Goal: Task Accomplishment & Management: Complete application form

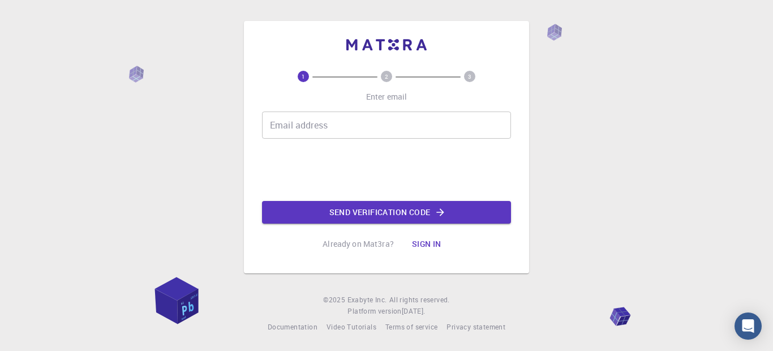
click at [313, 130] on div "Email address Email address" at bounding box center [386, 124] width 249 height 27
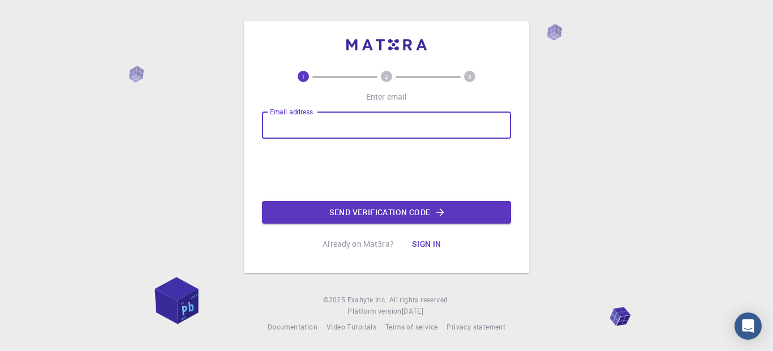
type input "[EMAIL_ADDRESS][DOMAIN_NAME]"
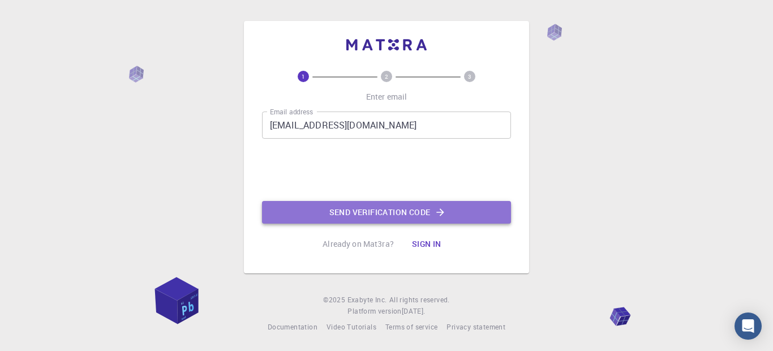
click at [376, 214] on button "Send verification code" at bounding box center [386, 212] width 249 height 23
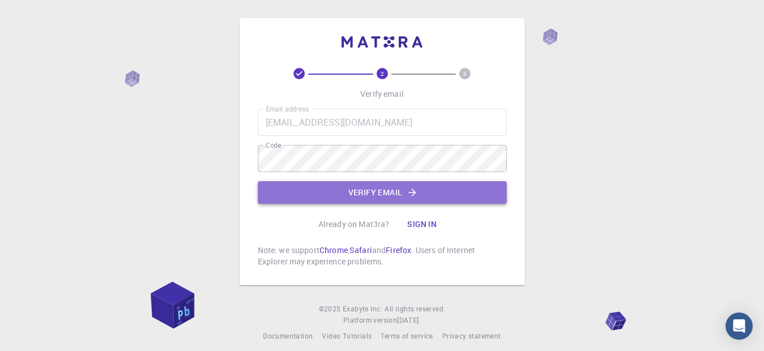
click at [384, 193] on button "Verify email" at bounding box center [382, 192] width 249 height 23
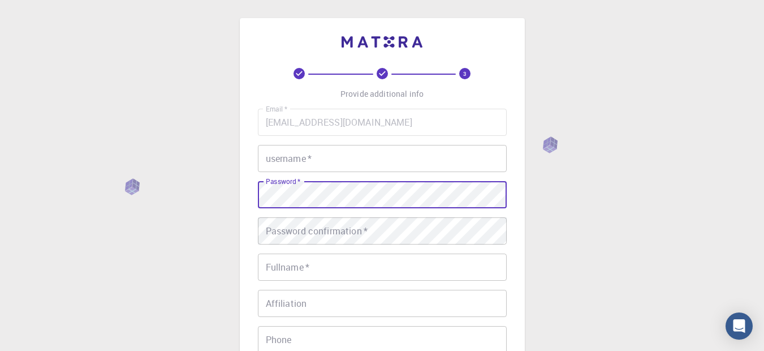
click at [292, 232] on div "Password confirmation   * Password confirmation   *" at bounding box center [382, 230] width 249 height 27
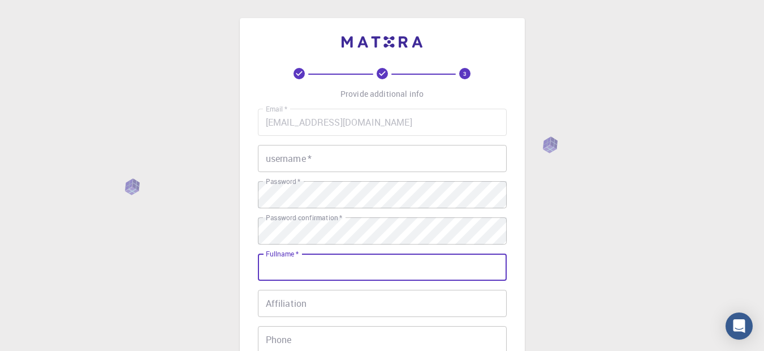
click at [309, 268] on input "Fullname   *" at bounding box center [382, 266] width 249 height 27
type input "Lemecha Geleto Wariyo"
click at [315, 304] on input "Affiliation" at bounding box center [382, 303] width 249 height 27
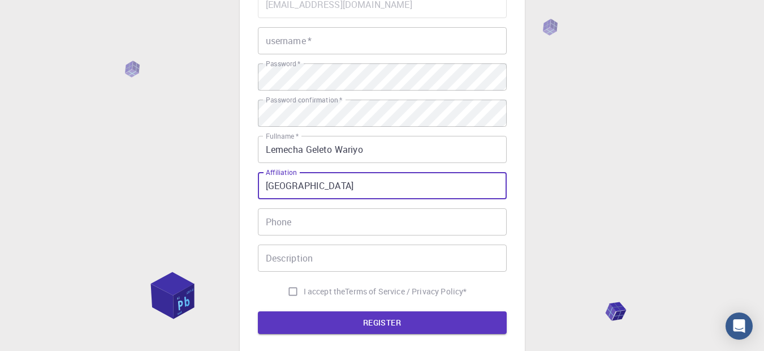
scroll to position [119, 0]
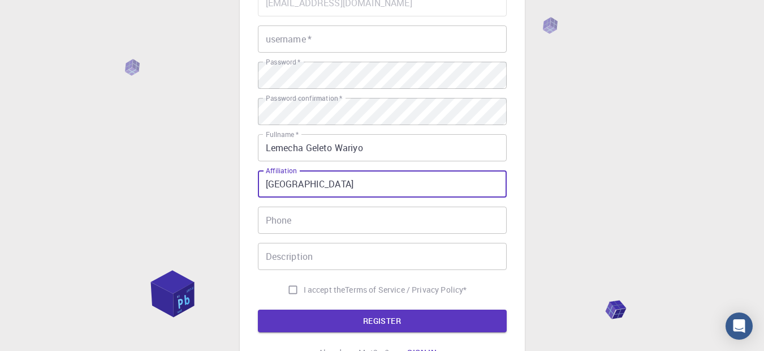
type input "[GEOGRAPHIC_DATA]"
click at [333, 223] on input "Phone" at bounding box center [382, 219] width 249 height 27
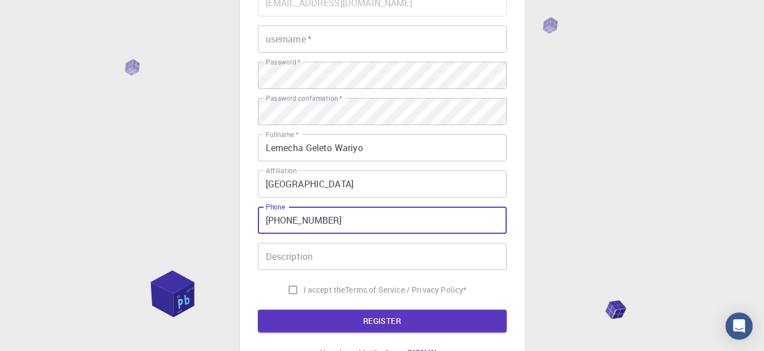
type input "[PHONE_NUMBER]"
click at [306, 257] on input "Description" at bounding box center [382, 256] width 249 height 27
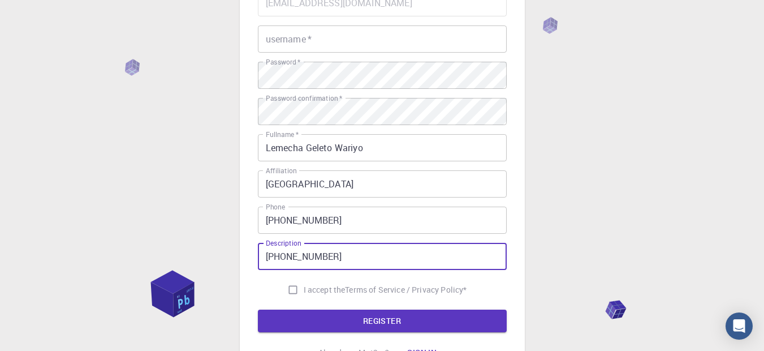
type input "[PHONE_NUMBER]"
click at [292, 288] on input "I accept the Terms of Service / Privacy Policy *" at bounding box center [292, 289] width 21 height 21
checkbox input "true"
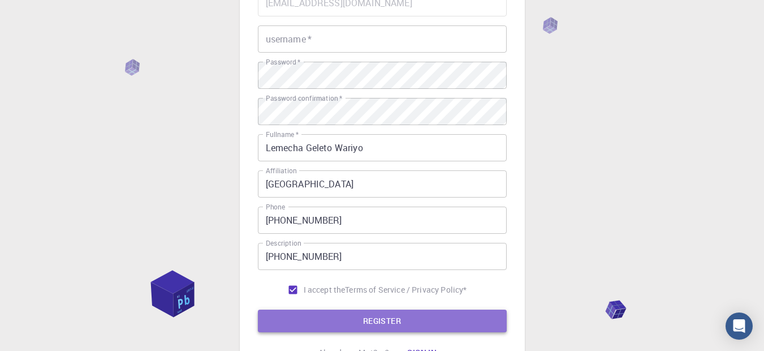
click at [379, 320] on button "REGISTER" at bounding box center [382, 320] width 249 height 23
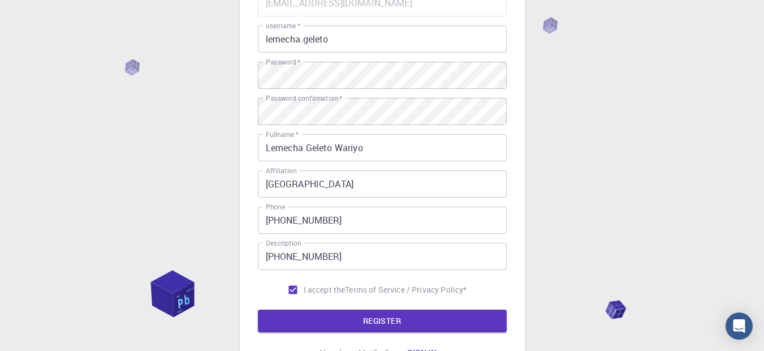
click at [587, 109] on div "3 Provide additional info Email   * [EMAIL_ADDRESS][DOMAIN_NAME] Email   * user…" at bounding box center [382, 169] width 764 height 576
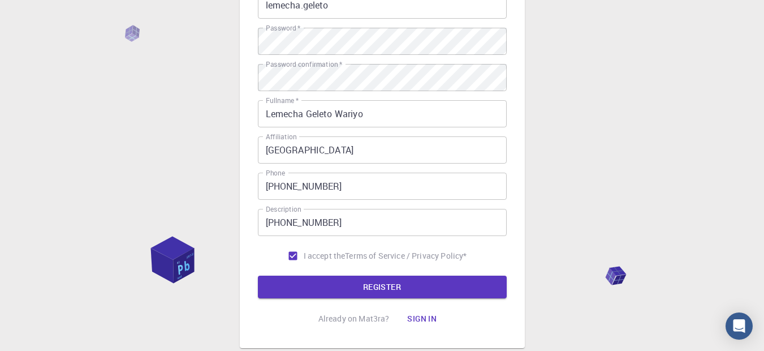
scroll to position [179, 0]
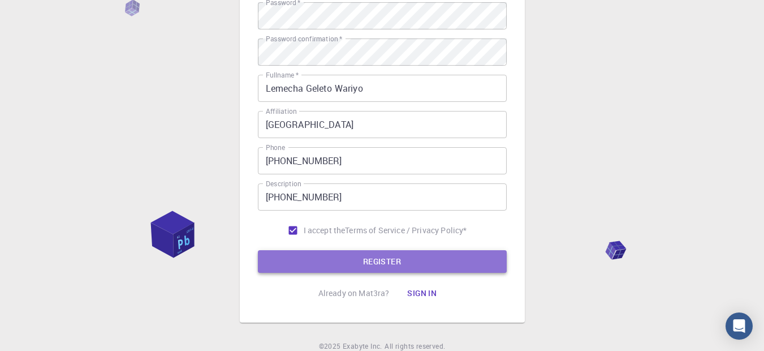
click at [380, 257] on button "REGISTER" at bounding box center [382, 261] width 249 height 23
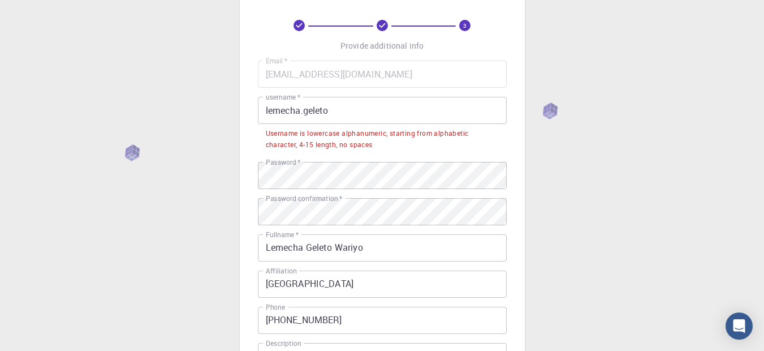
scroll to position [41, 0]
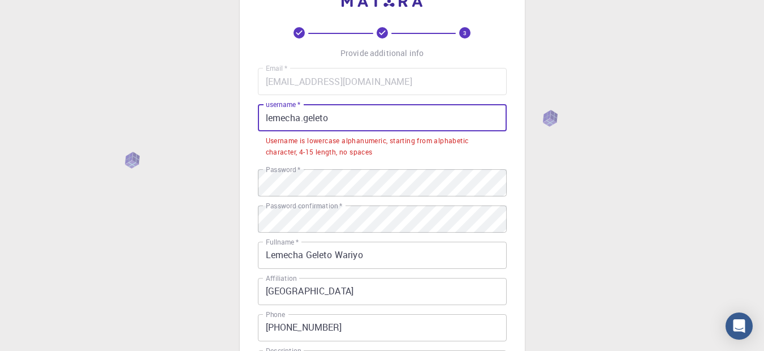
click at [334, 116] on input "lemecha.geleto" at bounding box center [382, 117] width 249 height 27
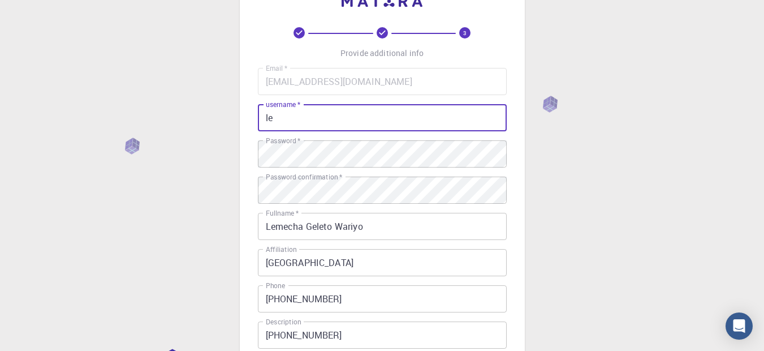
type input "l"
click at [304, 118] on input "LemechaGeleto" at bounding box center [382, 117] width 249 height 27
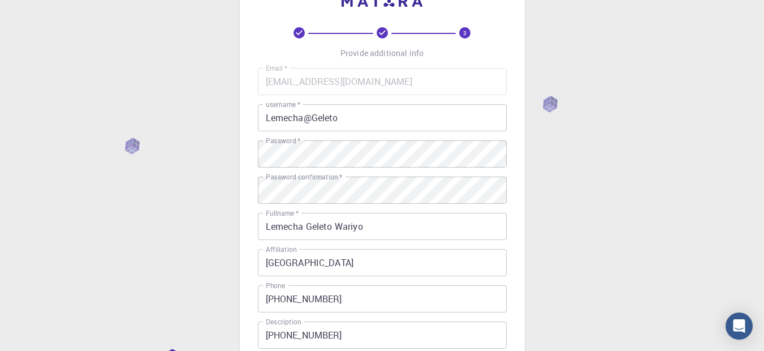
click at [625, 162] on div "3 Provide additional info Email   * [EMAIL_ADDRESS][DOMAIN_NAME] Email   * user…" at bounding box center [382, 247] width 764 height 576
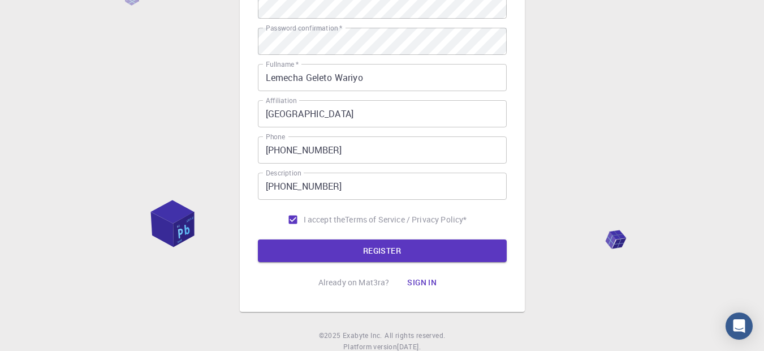
scroll to position [213, 0]
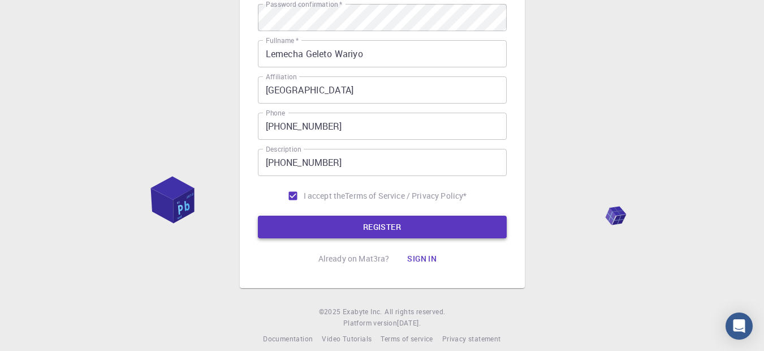
click at [376, 221] on button "REGISTER" at bounding box center [382, 227] width 249 height 23
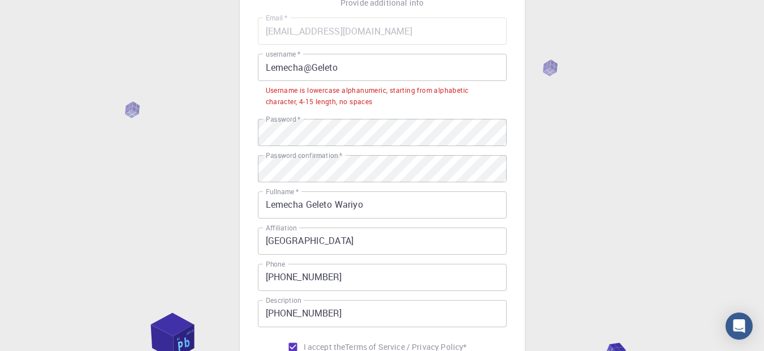
scroll to position [90, 0]
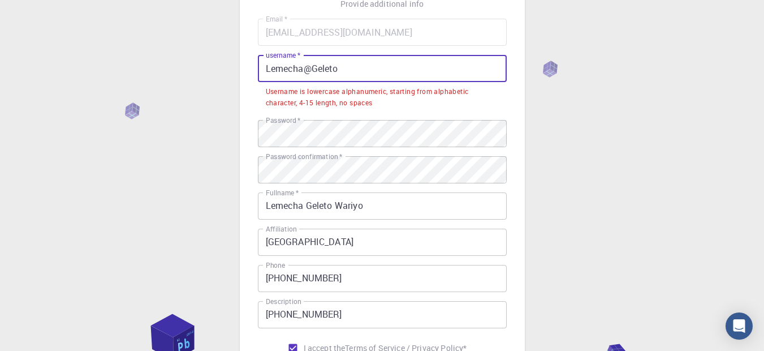
click at [358, 74] on input "Lemecha@Geleto" at bounding box center [382, 68] width 249 height 27
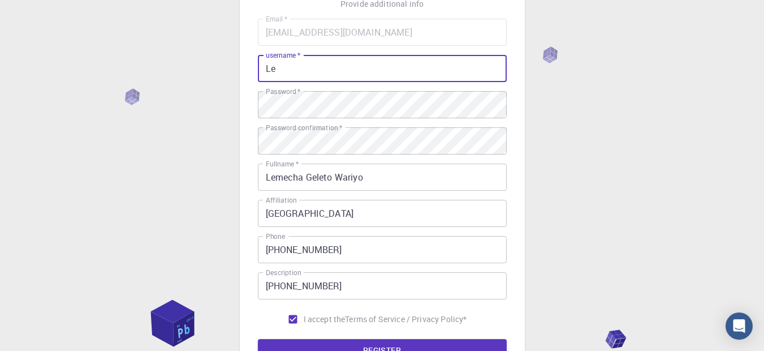
type input "L"
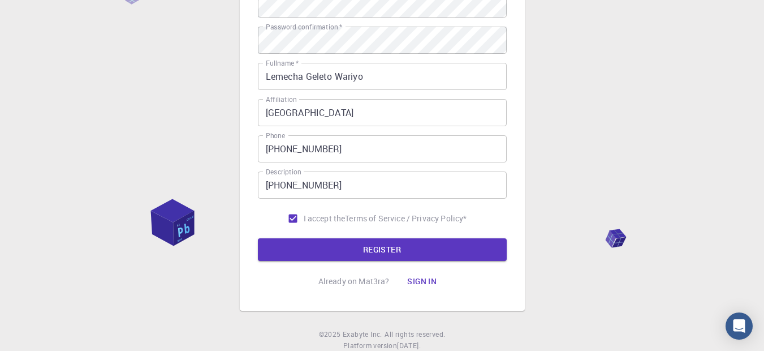
scroll to position [225, 0]
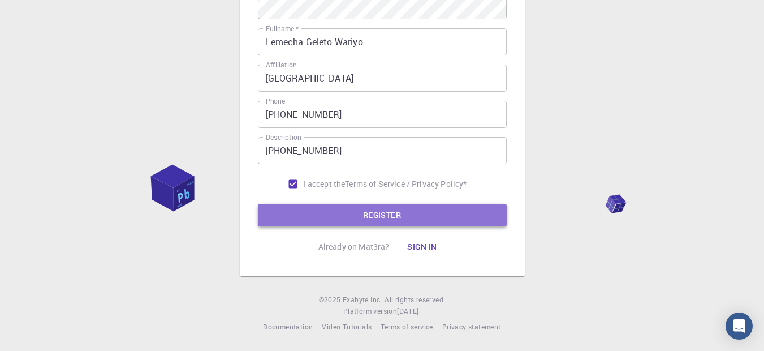
click at [364, 212] on button "REGISTER" at bounding box center [382, 215] width 249 height 23
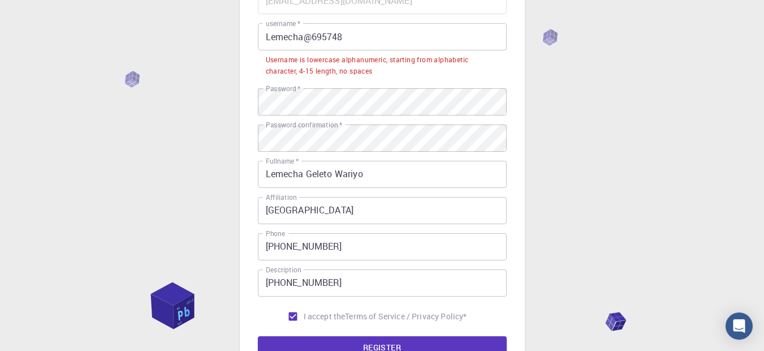
scroll to position [119, 0]
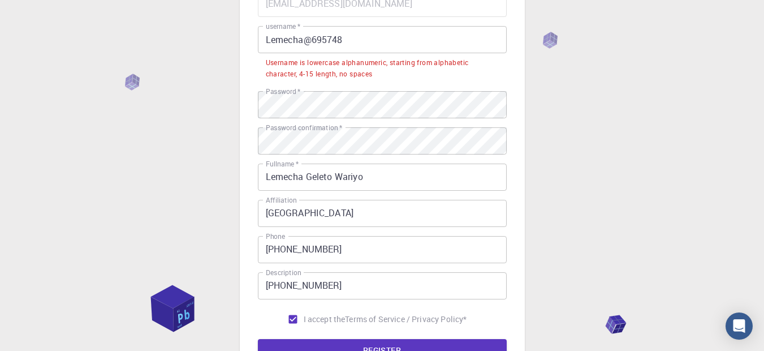
click at [268, 42] on input "Lemecha@695748" at bounding box center [382, 39] width 249 height 27
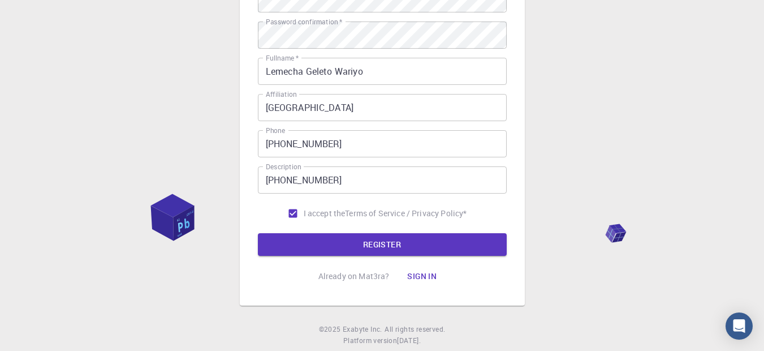
scroll to position [225, 0]
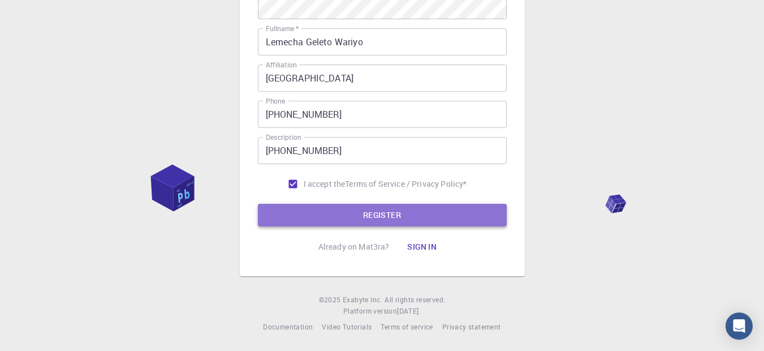
click at [371, 213] on button "REGISTER" at bounding box center [382, 215] width 249 height 23
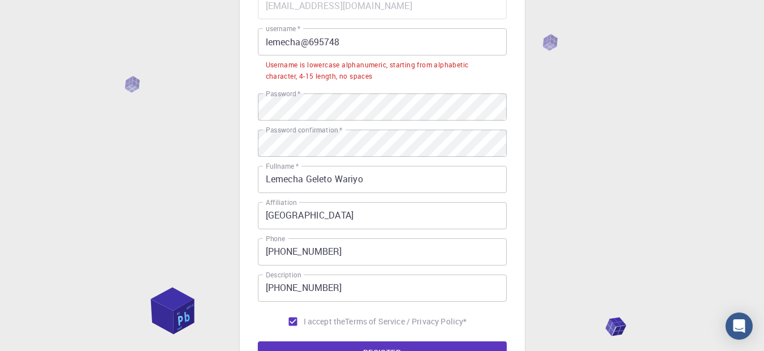
scroll to position [115, 0]
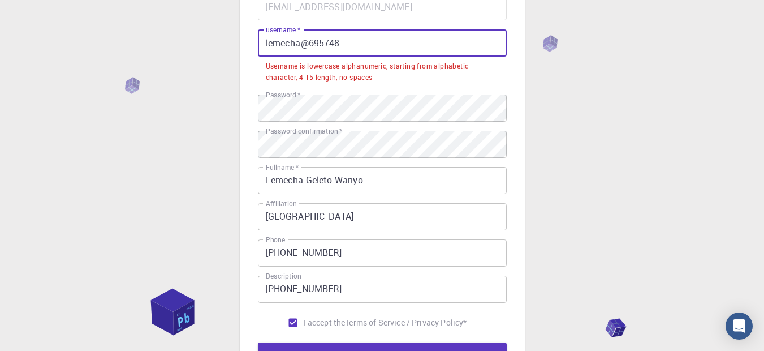
click at [343, 42] on input "lemecha@695748" at bounding box center [382, 42] width 249 height 27
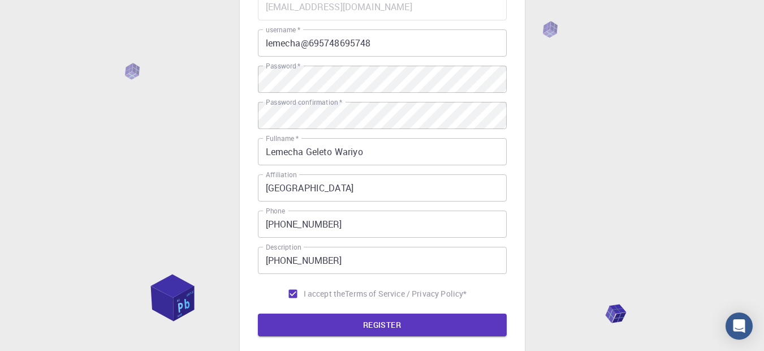
click at [618, 111] on div "3 Provide additional info Email   * [EMAIL_ADDRESS][DOMAIN_NAME] Email   * user…" at bounding box center [382, 173] width 764 height 576
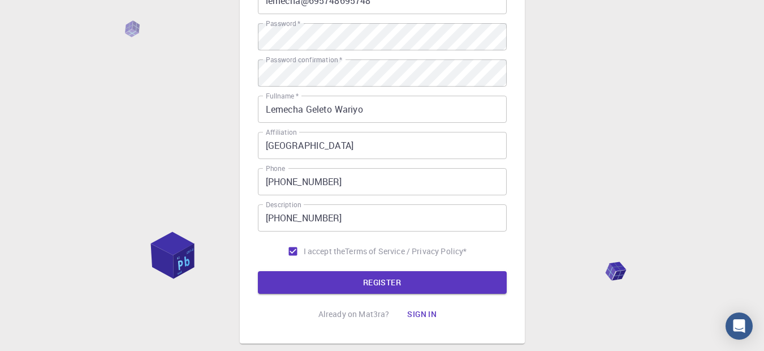
scroll to position [224, 0]
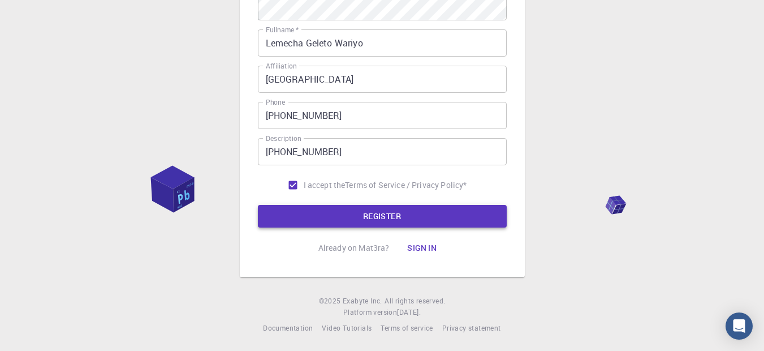
click at [372, 218] on button "REGISTER" at bounding box center [382, 216] width 249 height 23
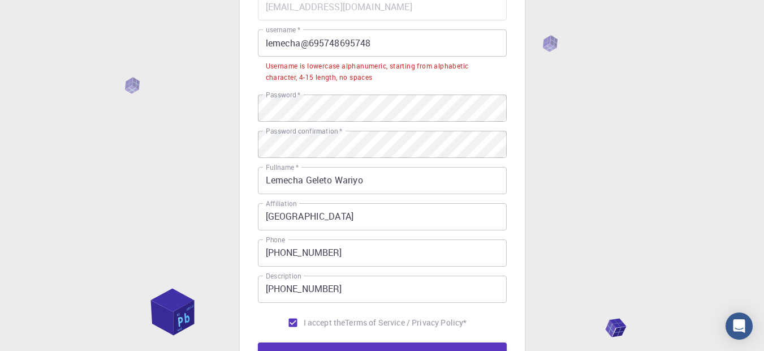
scroll to position [114, 0]
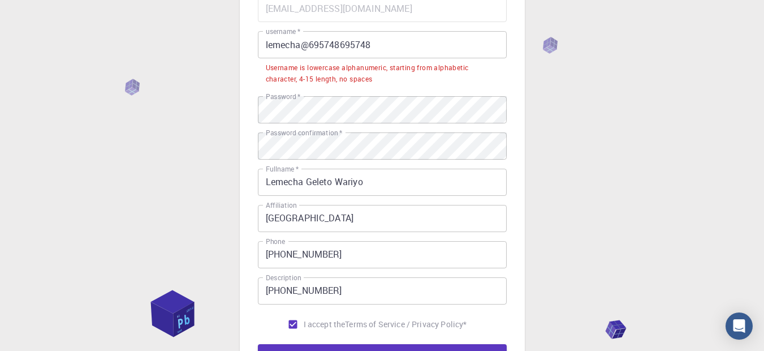
click at [311, 46] on input "lemecha@695748695748" at bounding box center [382, 44] width 249 height 27
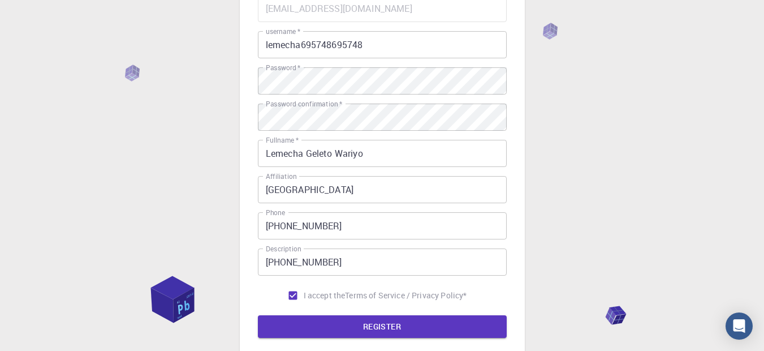
click at [626, 107] on div "3 Provide additional info Email   * [EMAIL_ADDRESS][DOMAIN_NAME] Email   * user…" at bounding box center [382, 174] width 764 height 576
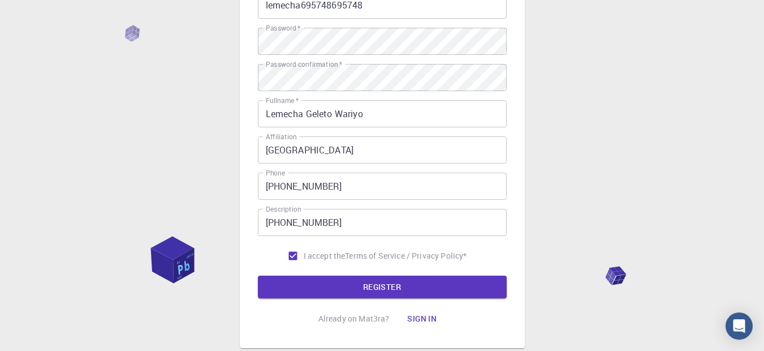
scroll to position [165, 0]
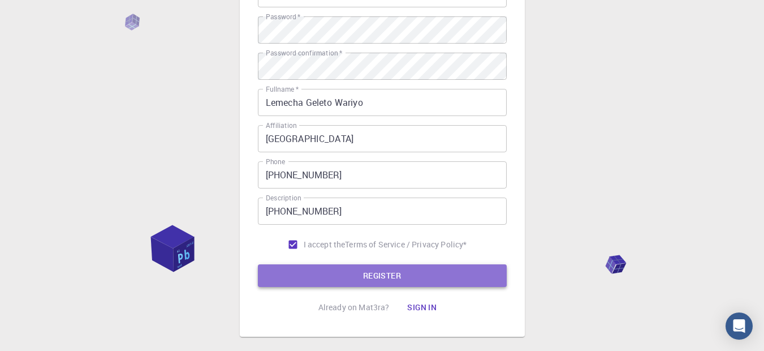
click at [374, 276] on button "REGISTER" at bounding box center [382, 275] width 249 height 23
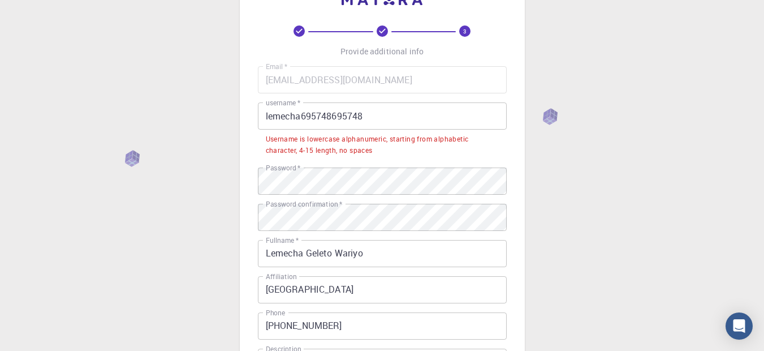
scroll to position [41, 0]
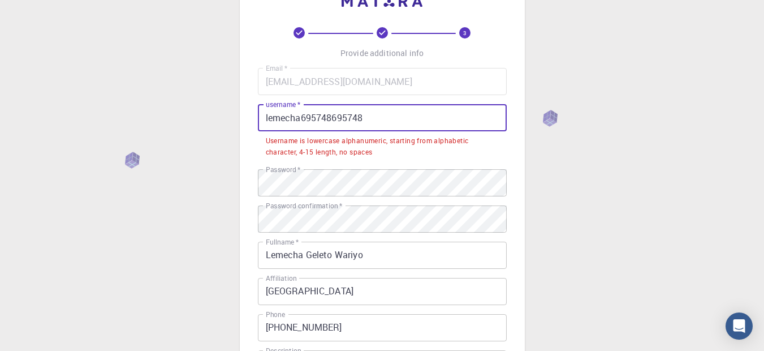
click at [371, 117] on input "lemecha695748695748" at bounding box center [382, 117] width 249 height 27
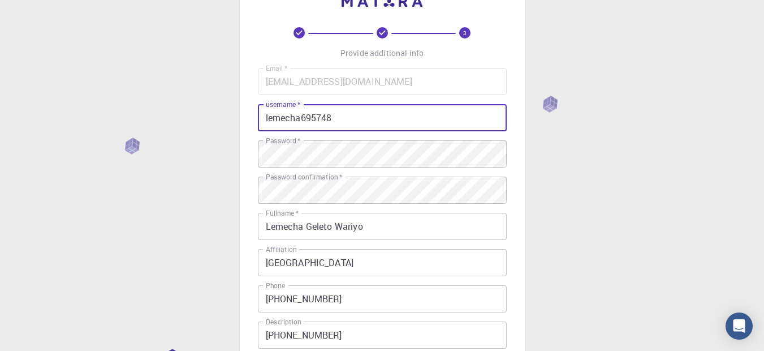
type input "lemecha695748"
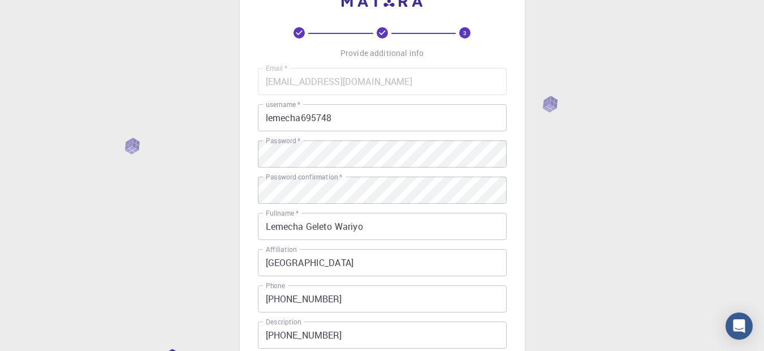
click at [625, 204] on div "3 Provide additional info Email   * [EMAIL_ADDRESS][DOMAIN_NAME] Email   * user…" at bounding box center [382, 247] width 764 height 576
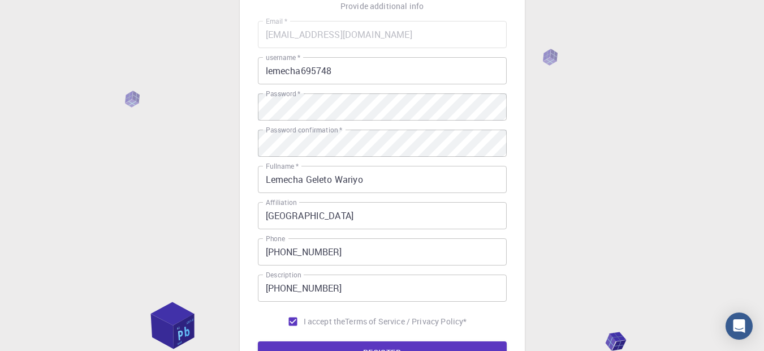
scroll to position [160, 0]
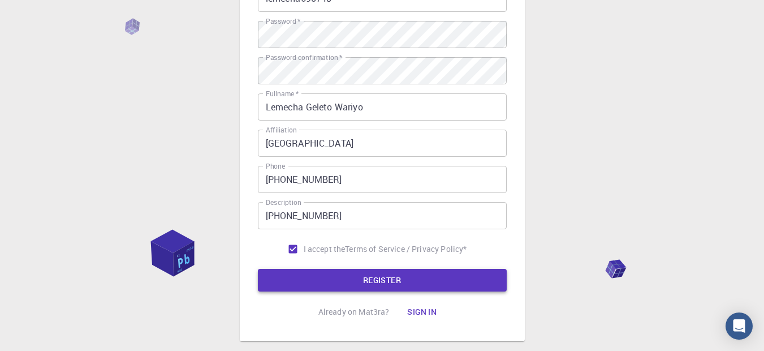
click at [370, 285] on button "REGISTER" at bounding box center [382, 280] width 249 height 23
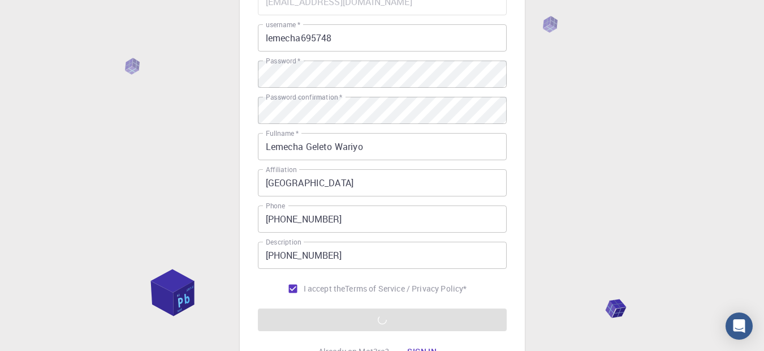
scroll to position [225, 0]
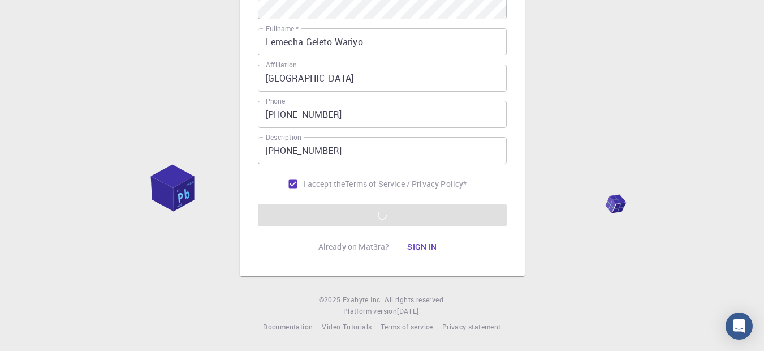
click at [352, 249] on p "Already on Mat3ra?" at bounding box center [354, 246] width 71 height 11
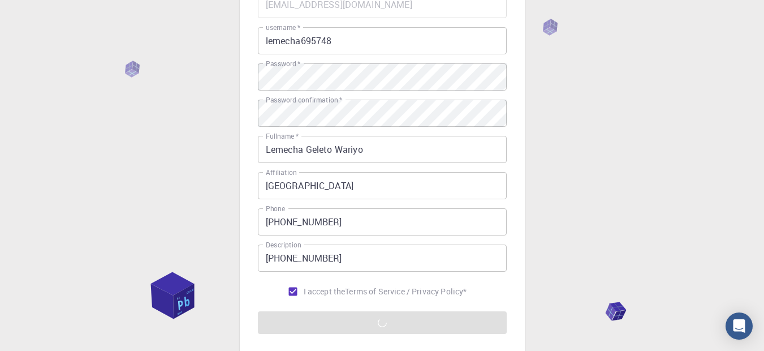
scroll to position [96, 0]
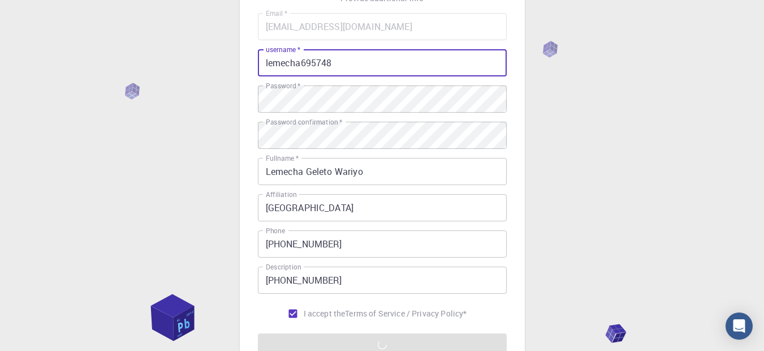
click at [348, 63] on input "lemecha695748" at bounding box center [382, 62] width 249 height 27
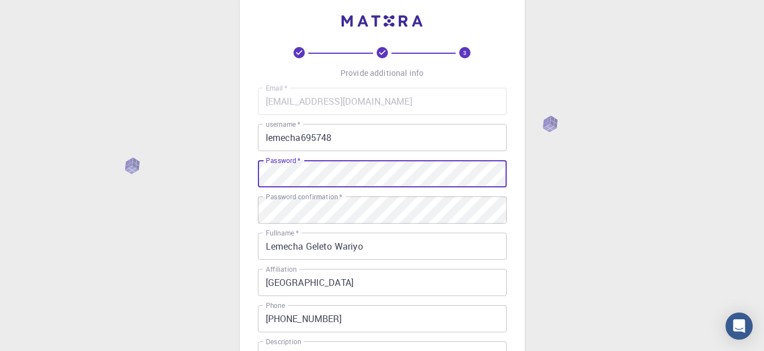
scroll to position [225, 0]
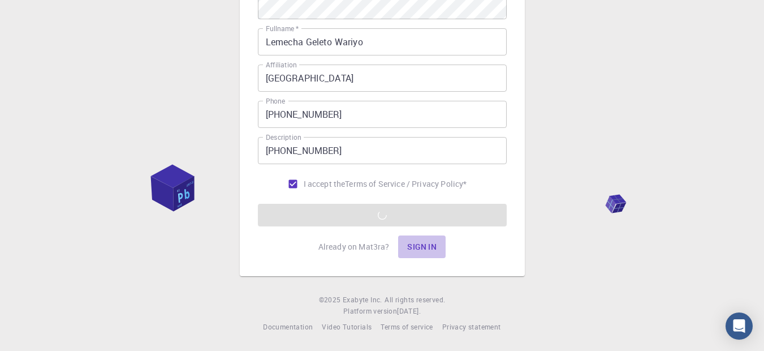
click at [427, 247] on button "Sign in" at bounding box center [422, 246] width 48 height 23
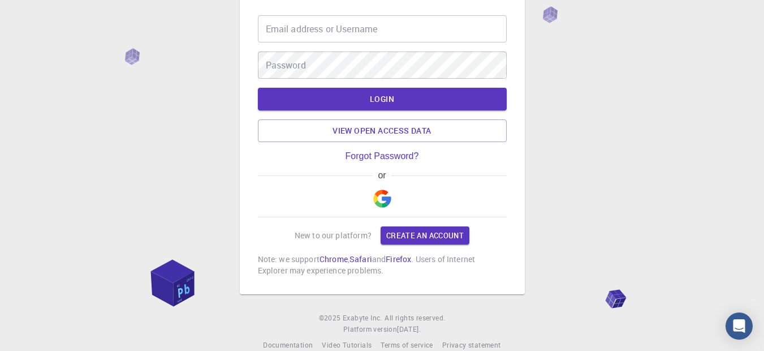
scroll to position [71, 0]
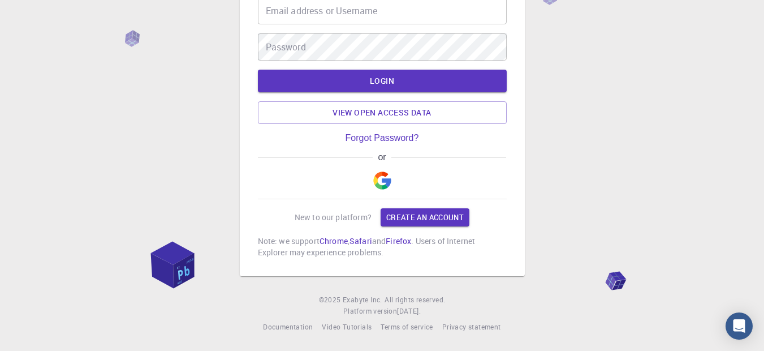
click at [303, 13] on input "Email address or Username" at bounding box center [382, 10] width 249 height 27
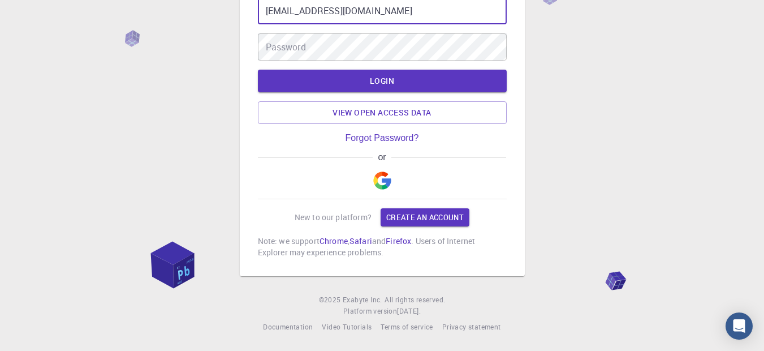
type input "[EMAIL_ADDRESS][DOMAIN_NAME]"
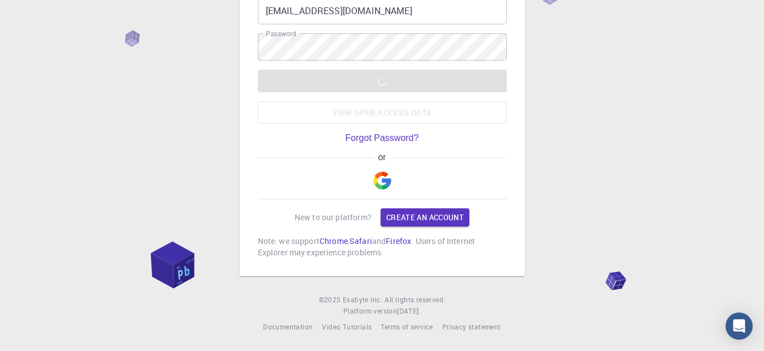
click at [380, 80] on div "LOGIN View open access data" at bounding box center [382, 97] width 249 height 54
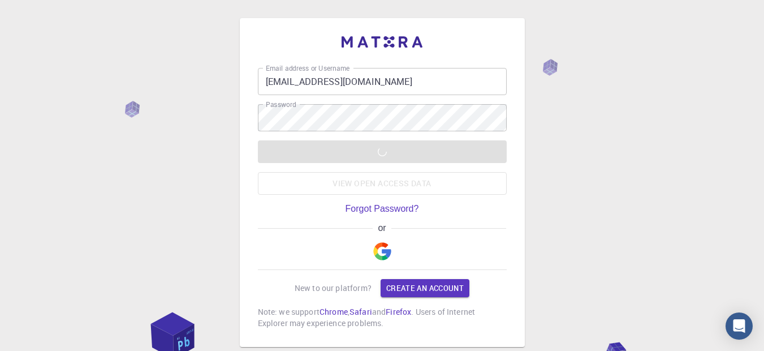
scroll to position [24, 0]
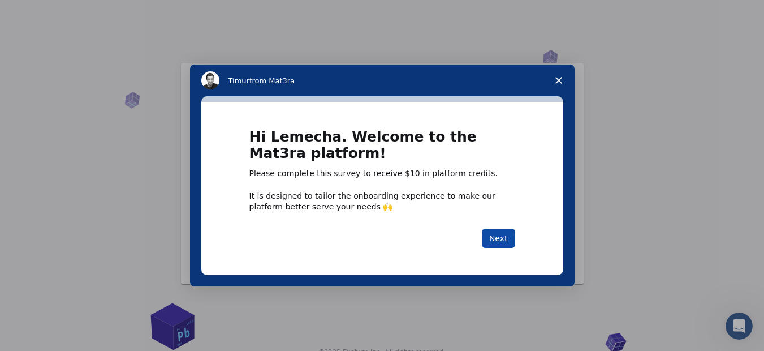
click at [496, 237] on button "Next" at bounding box center [498, 238] width 33 height 19
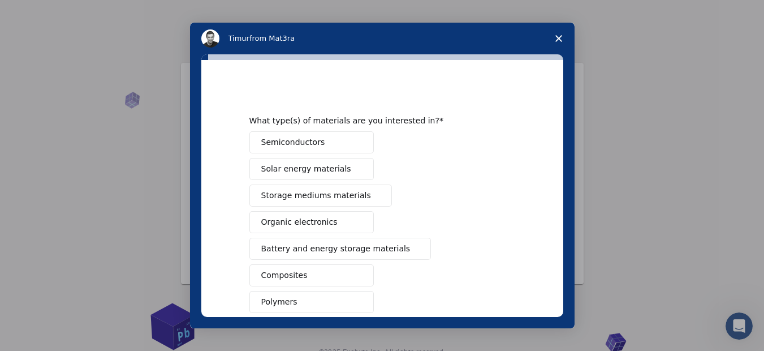
click at [557, 40] on icon "Close survey" at bounding box center [559, 38] width 7 height 7
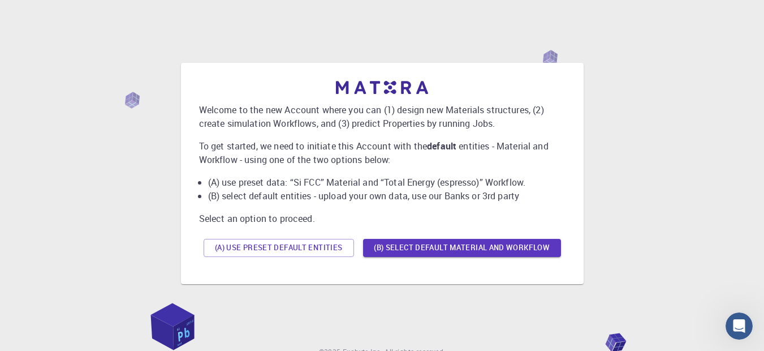
click at [255, 149] on p "To get started, we need to initiate this Account with the default entities - Ma…" at bounding box center [382, 152] width 367 height 27
click at [246, 210] on div "Welcome to the new Account where you can (1) design new Materials structures, (…" at bounding box center [382, 171] width 367 height 180
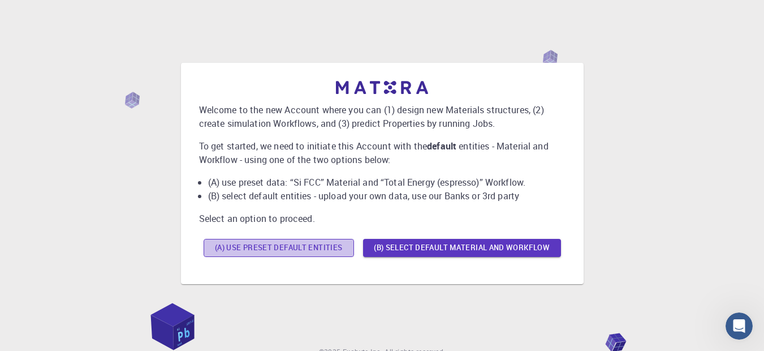
click at [261, 249] on button "(A) Use preset default entities" at bounding box center [279, 248] width 150 height 18
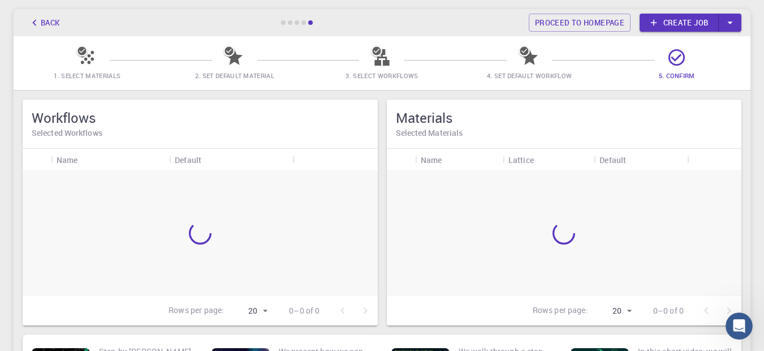
scroll to position [81, 0]
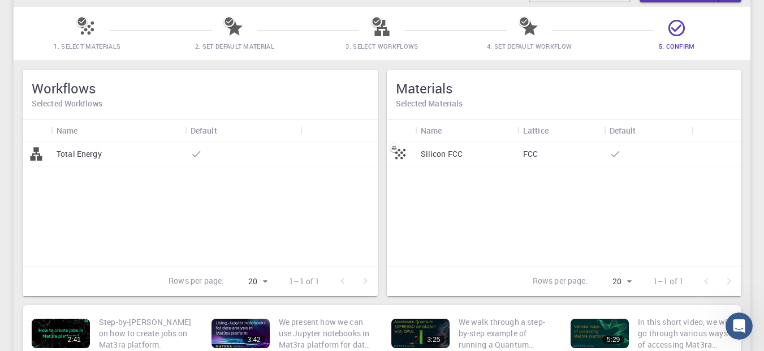
click at [45, 153] on div at bounding box center [37, 153] width 28 height 25
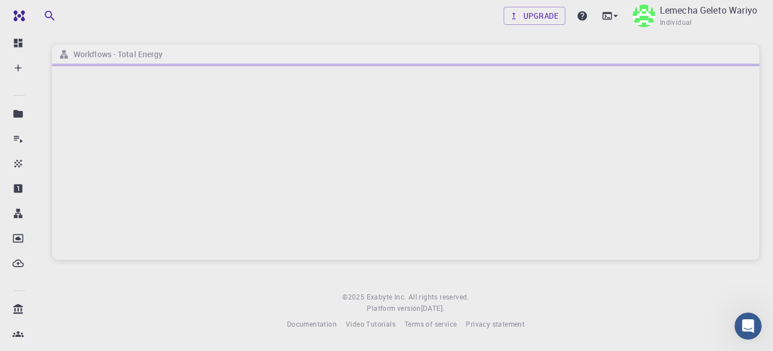
click at [85, 85] on div at bounding box center [405, 162] width 707 height 196
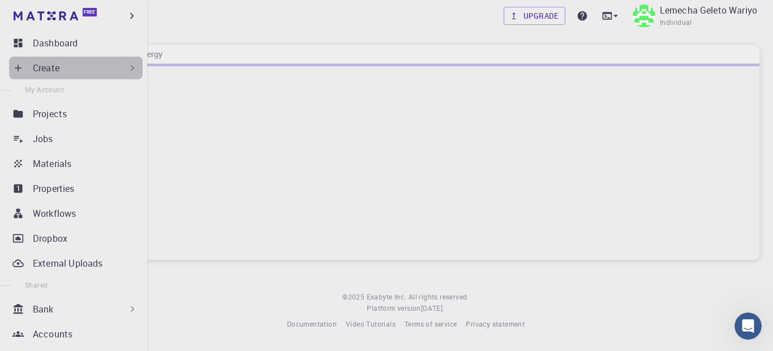
click at [130, 69] on icon at bounding box center [132, 67] width 11 height 11
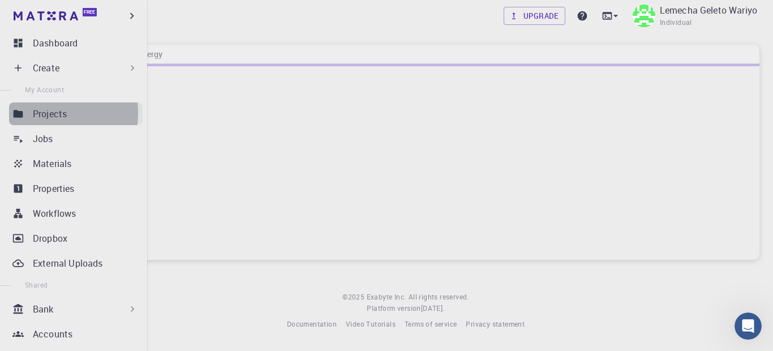
click at [19, 113] on icon at bounding box center [19, 113] width 10 height 7
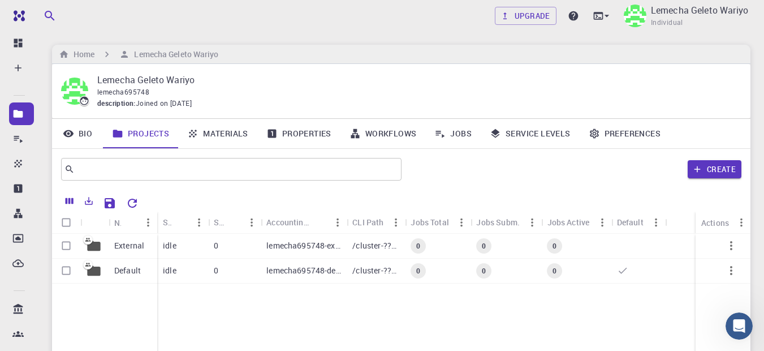
click at [91, 256] on div at bounding box center [94, 246] width 28 height 25
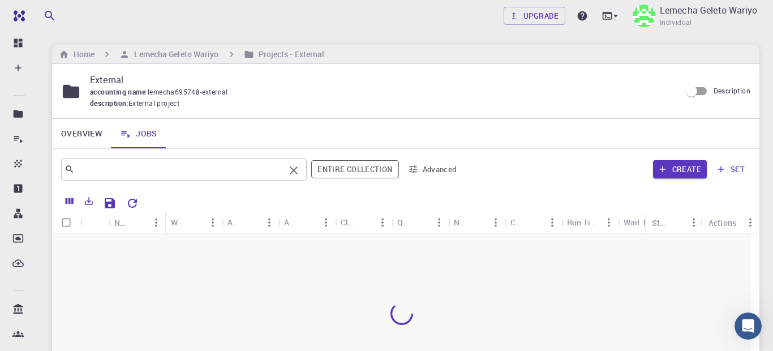
click at [120, 166] on input "text" at bounding box center [180, 169] width 210 height 16
